Goal: Task Accomplishment & Management: Use online tool/utility

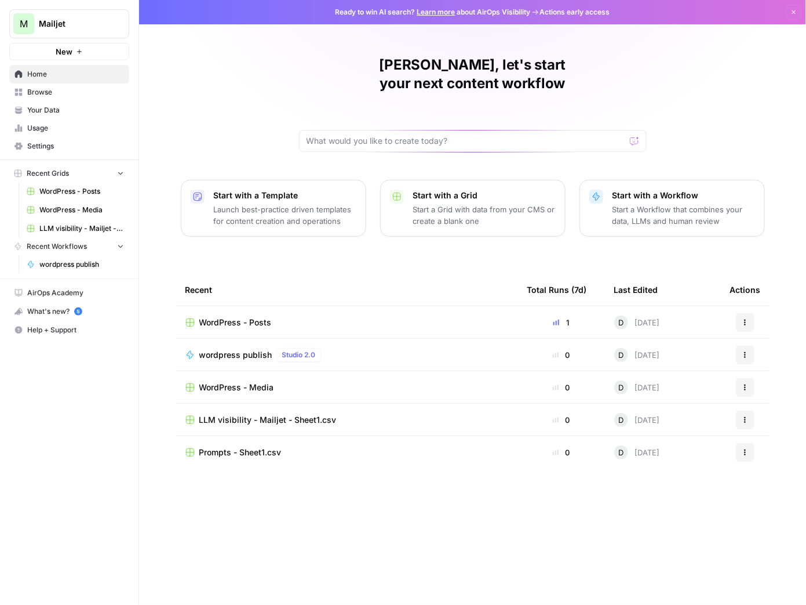
click at [267, 317] on span "WordPress - Posts" at bounding box center [235, 323] width 72 height 12
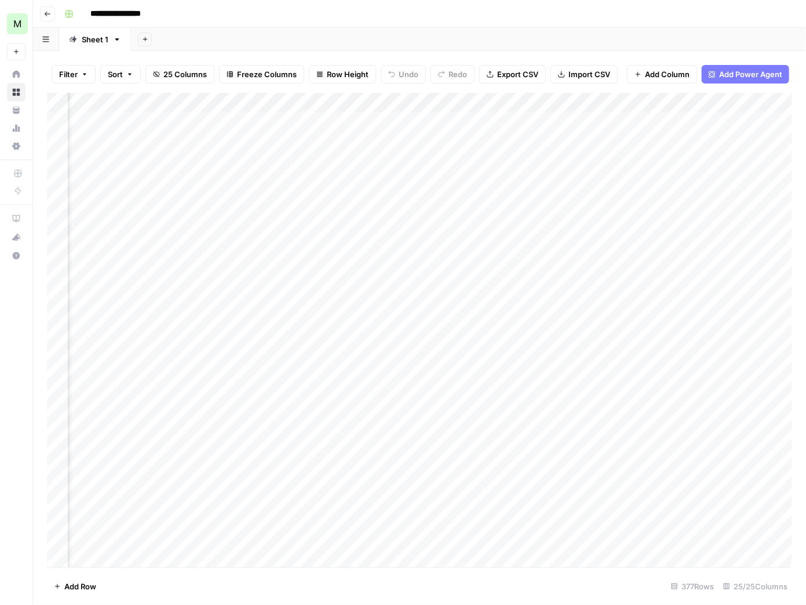
scroll to position [2, 1554]
click at [555, 121] on div "Add Column" at bounding box center [419, 330] width 745 height 475
click at [553, 119] on div "Add Column" at bounding box center [419, 330] width 745 height 475
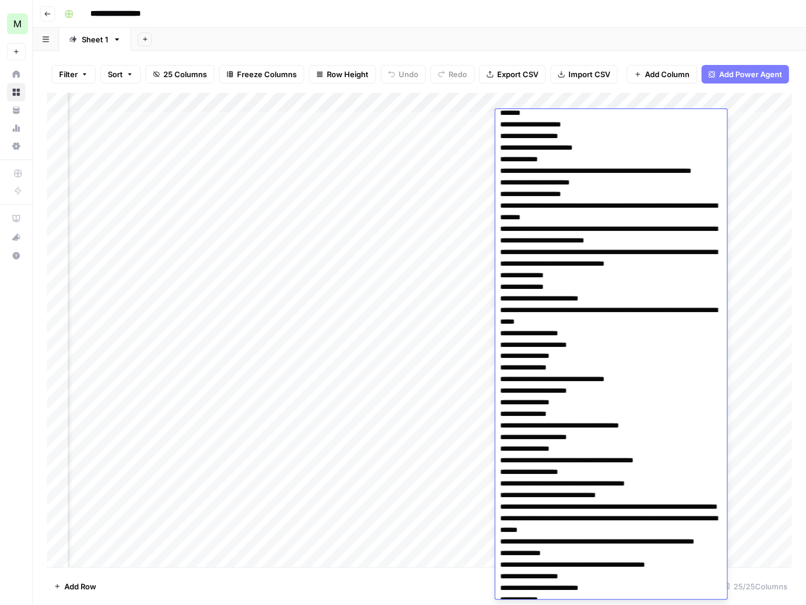
scroll to position [0, 0]
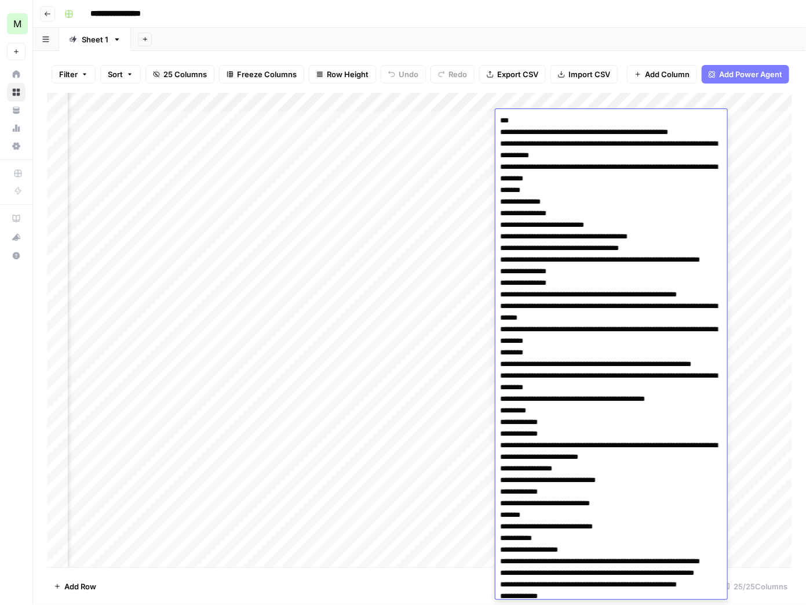
click at [585, 32] on div "Add Sheet" at bounding box center [468, 39] width 675 height 23
